Goal: Information Seeking & Learning: Check status

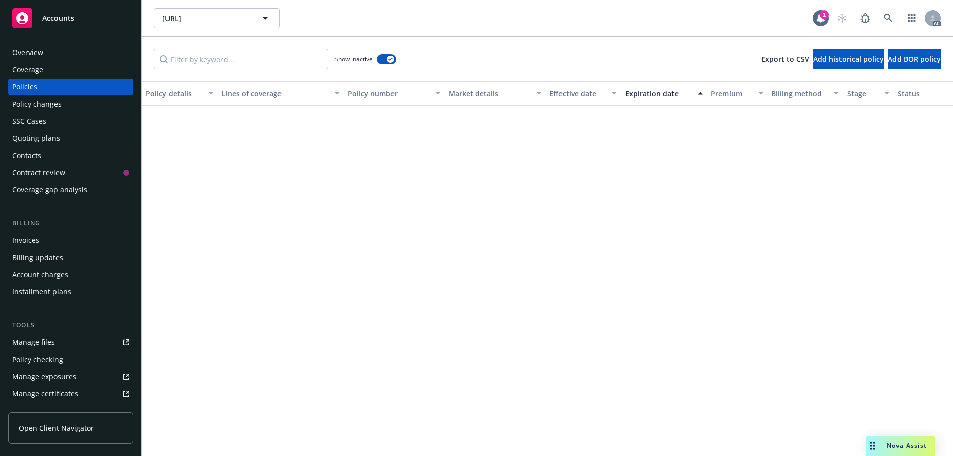
scroll to position [5103, 0]
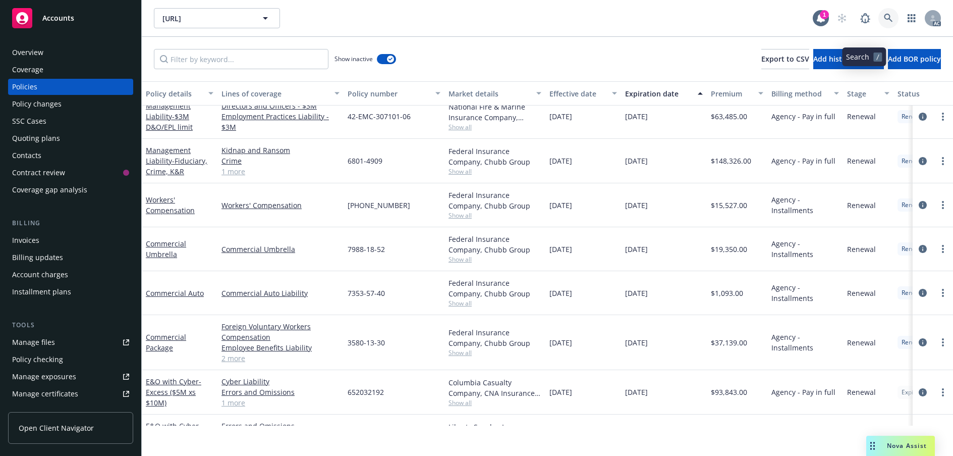
click at [884, 23] on icon at bounding box center [888, 18] width 9 height 9
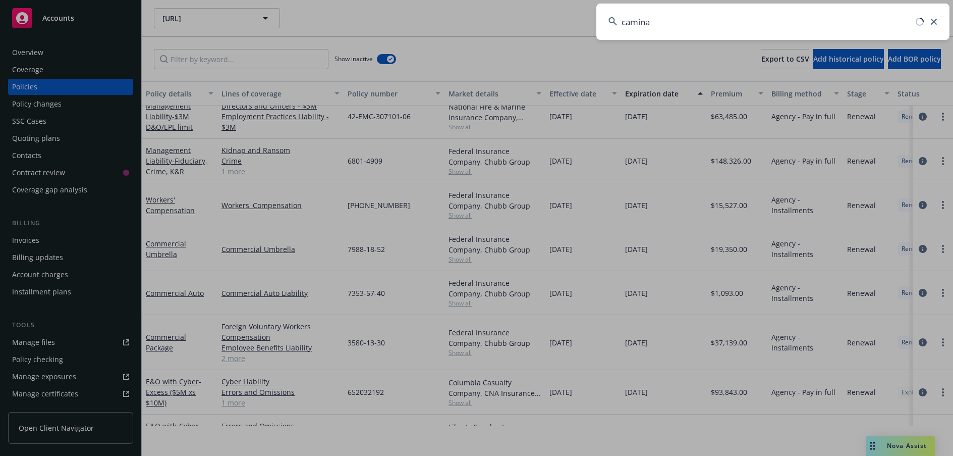
type input "caminar"
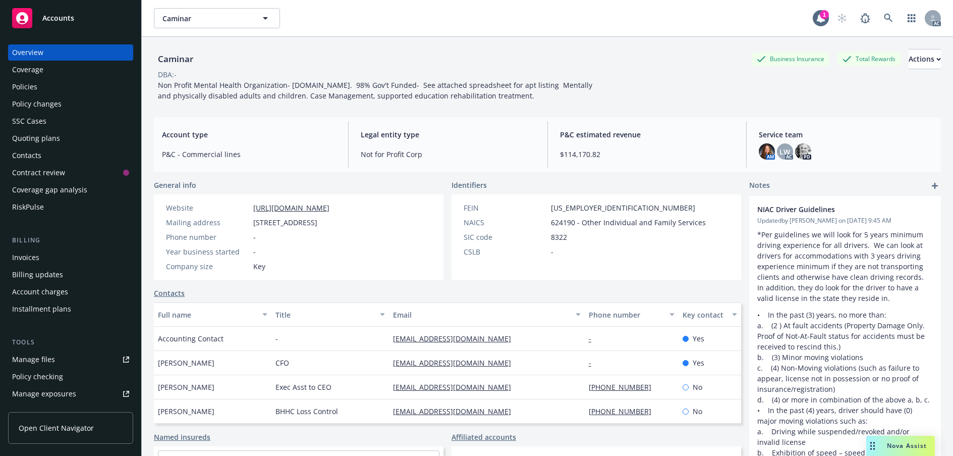
click at [45, 95] on div "Policies" at bounding box center [70, 87] width 117 height 16
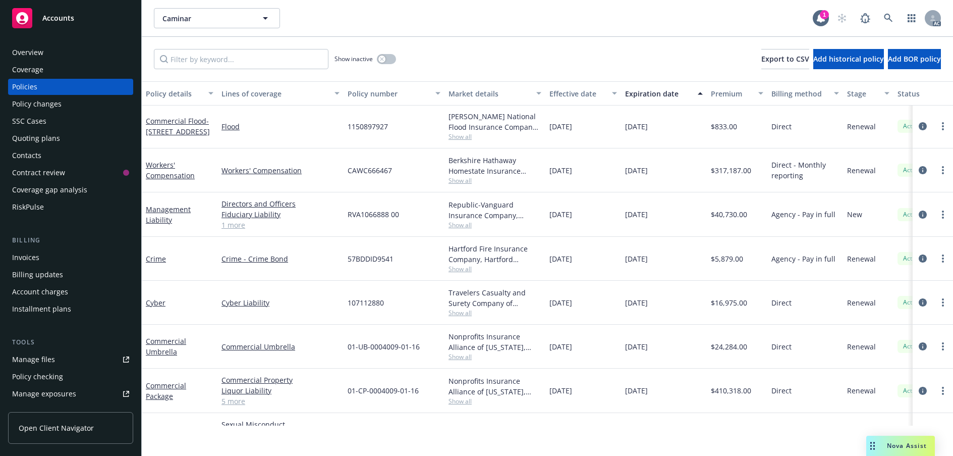
scroll to position [101, 0]
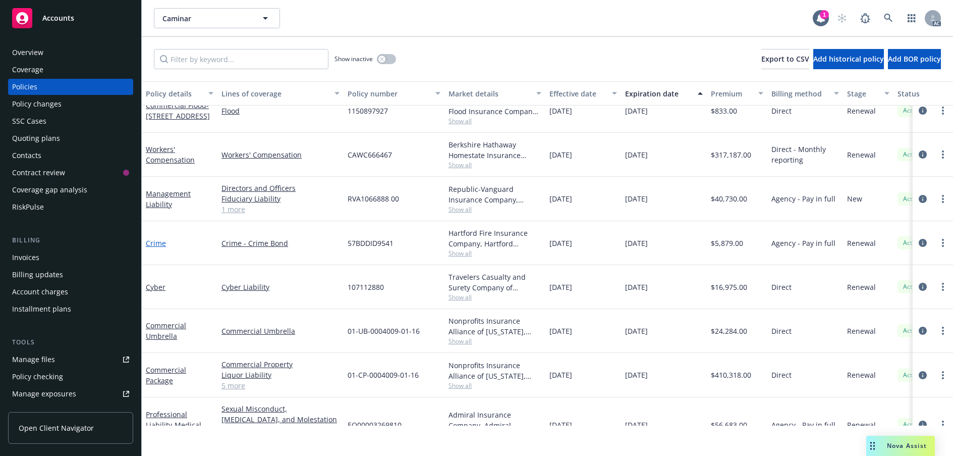
click at [157, 248] on link "Crime" at bounding box center [156, 243] width 20 height 10
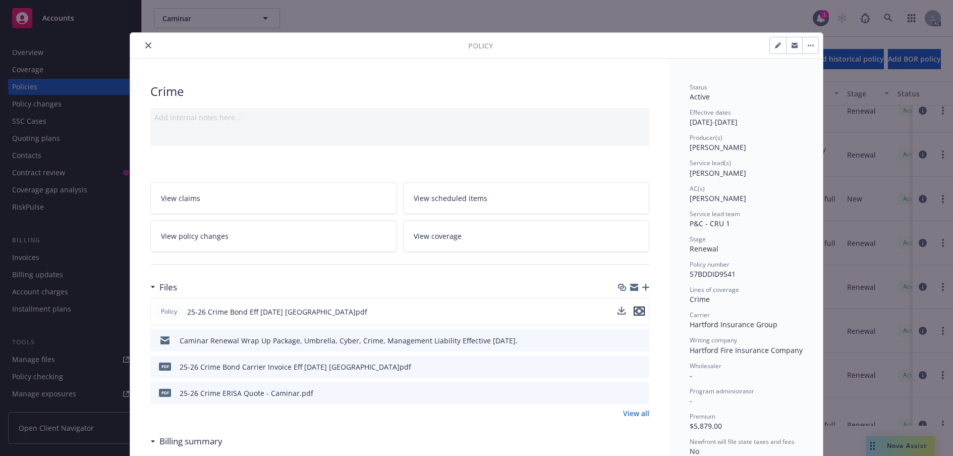
click at [635, 314] on icon "preview file" at bounding box center [639, 310] width 9 height 7
click at [151, 48] on icon "close" at bounding box center [148, 45] width 6 height 6
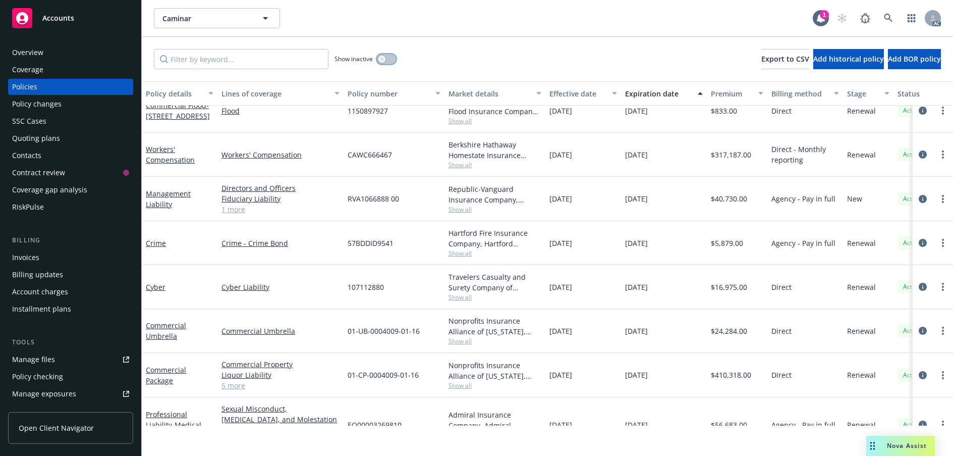
click at [384, 61] on icon "button" at bounding box center [382, 59] width 4 height 4
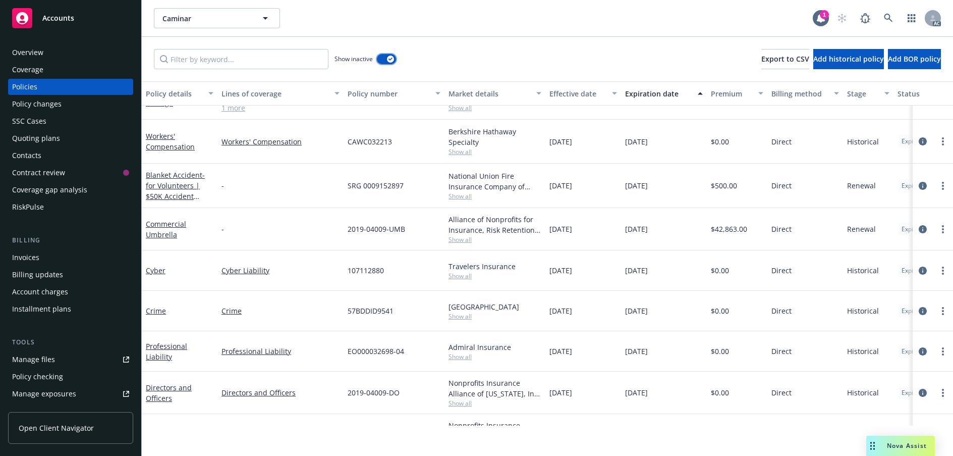
scroll to position [1413, 0]
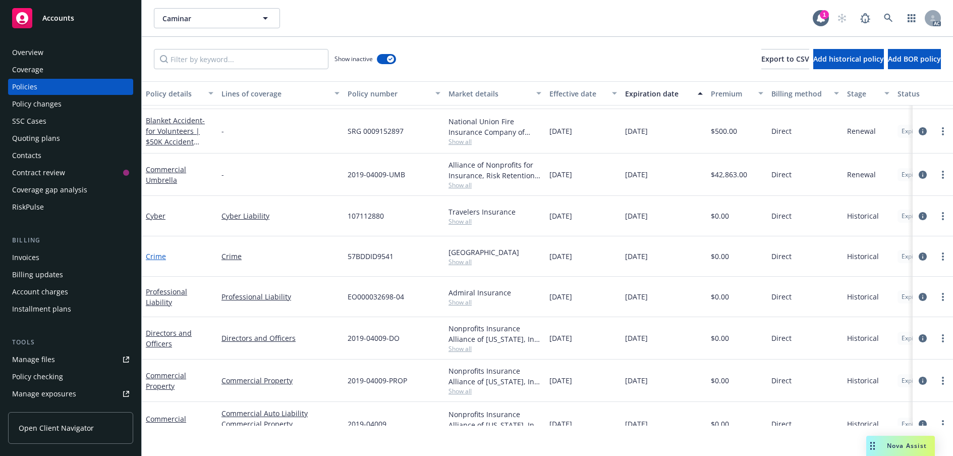
click at [159, 261] on link "Crime" at bounding box center [156, 256] width 20 height 10
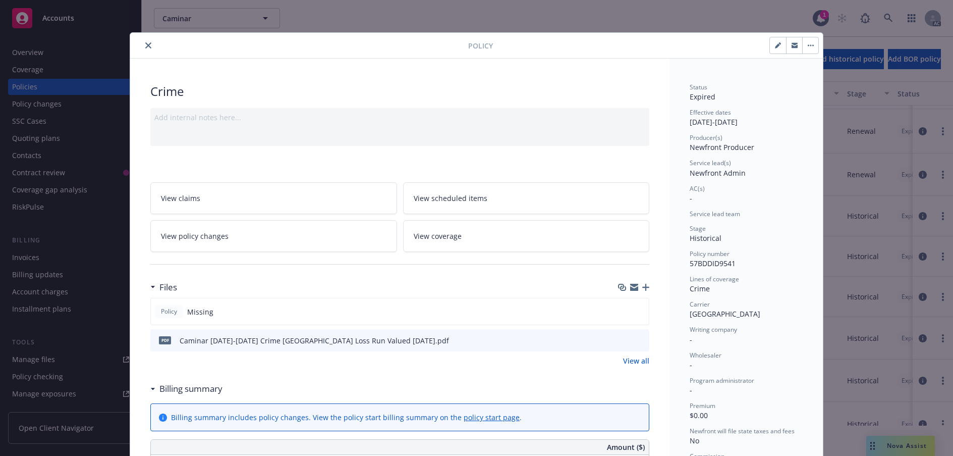
click at [154, 51] on button "close" at bounding box center [148, 45] width 12 height 12
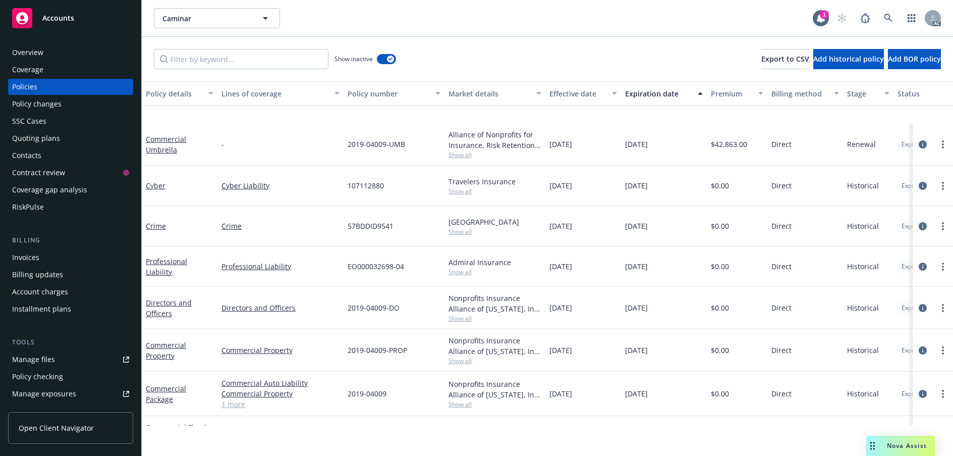
scroll to position [1507, 0]
